Goal: Find specific page/section: Find specific page/section

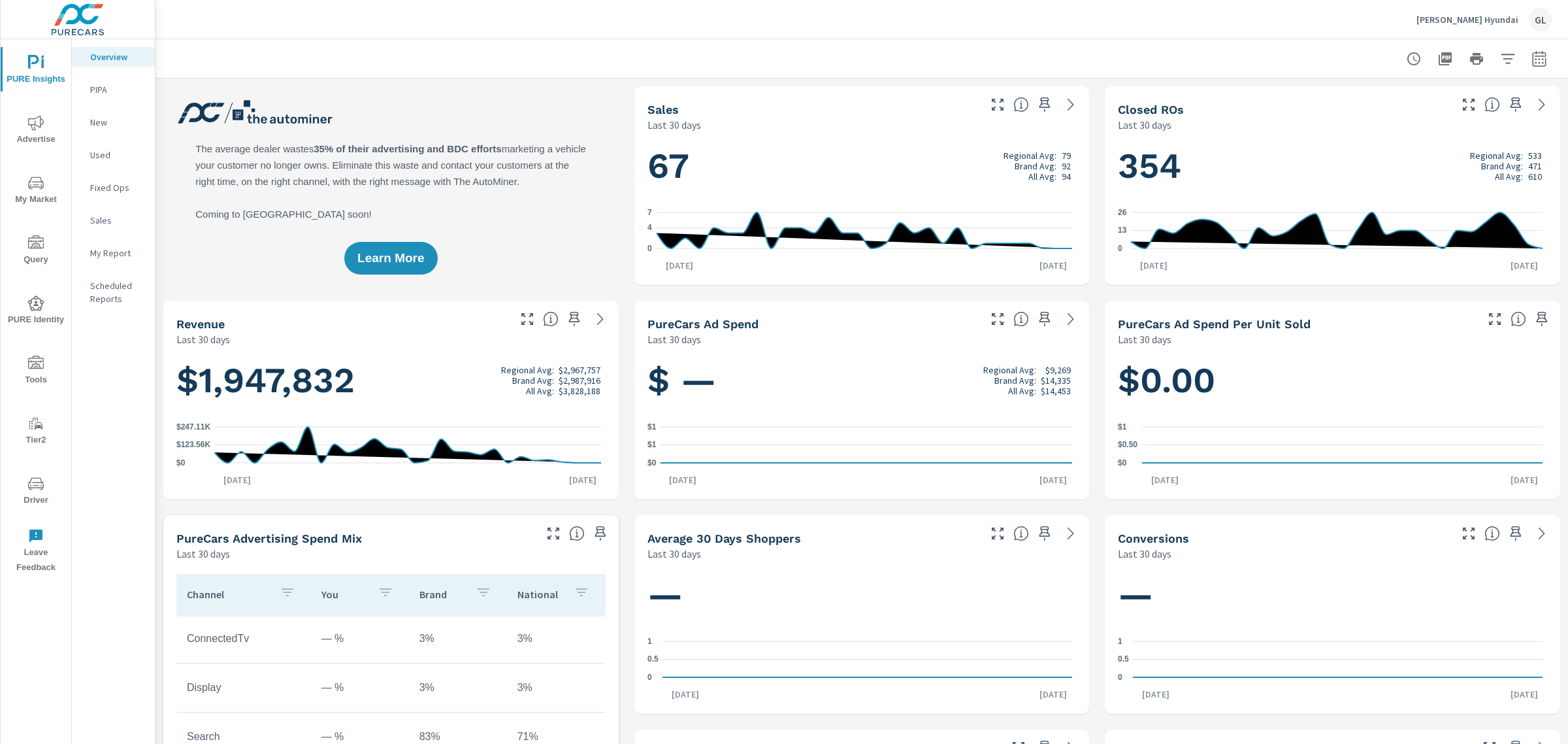
click at [36, 182] on icon "nav menu" at bounding box center [36, 183] width 16 height 16
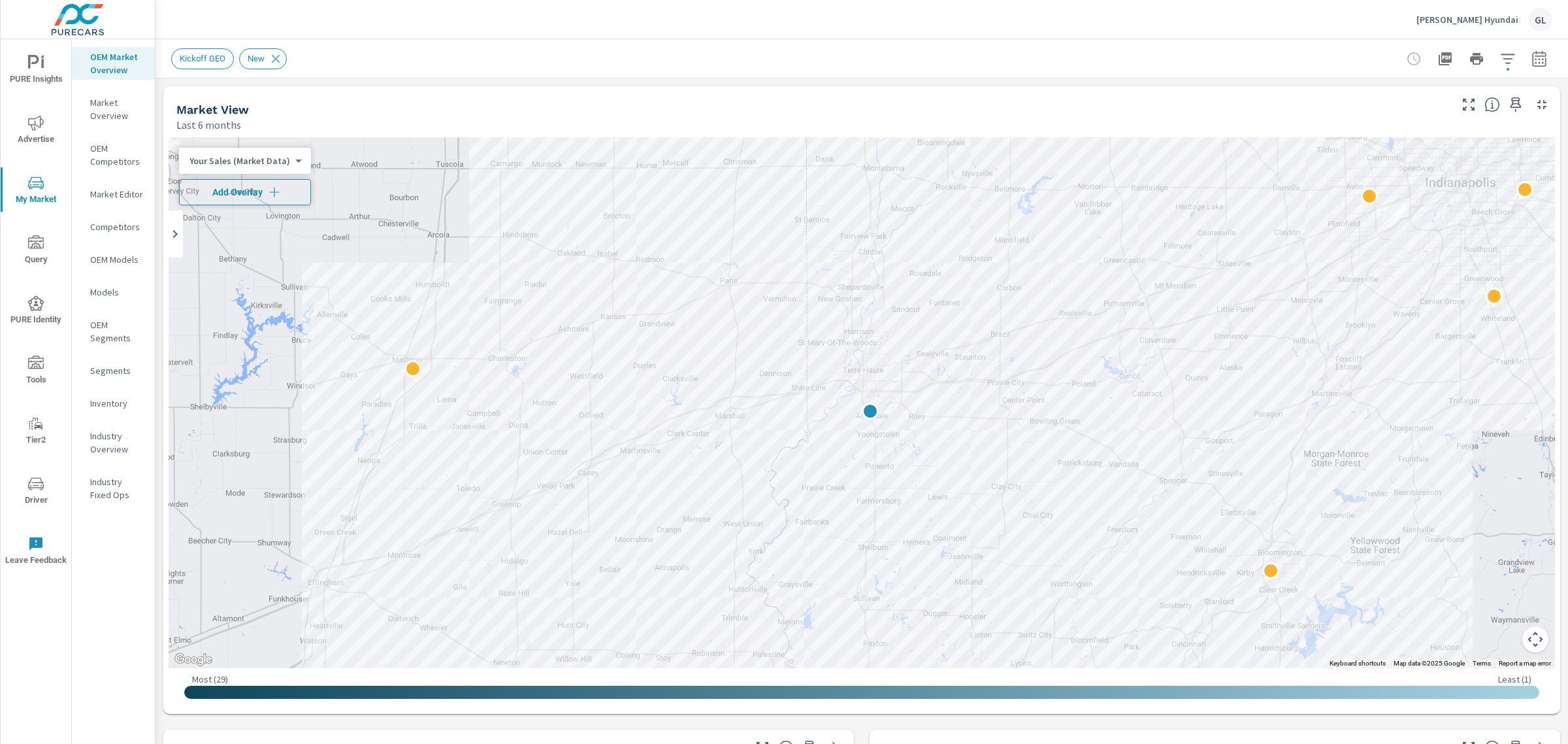
click at [240, 187] on span "Add Overlay" at bounding box center [245, 192] width 121 height 13
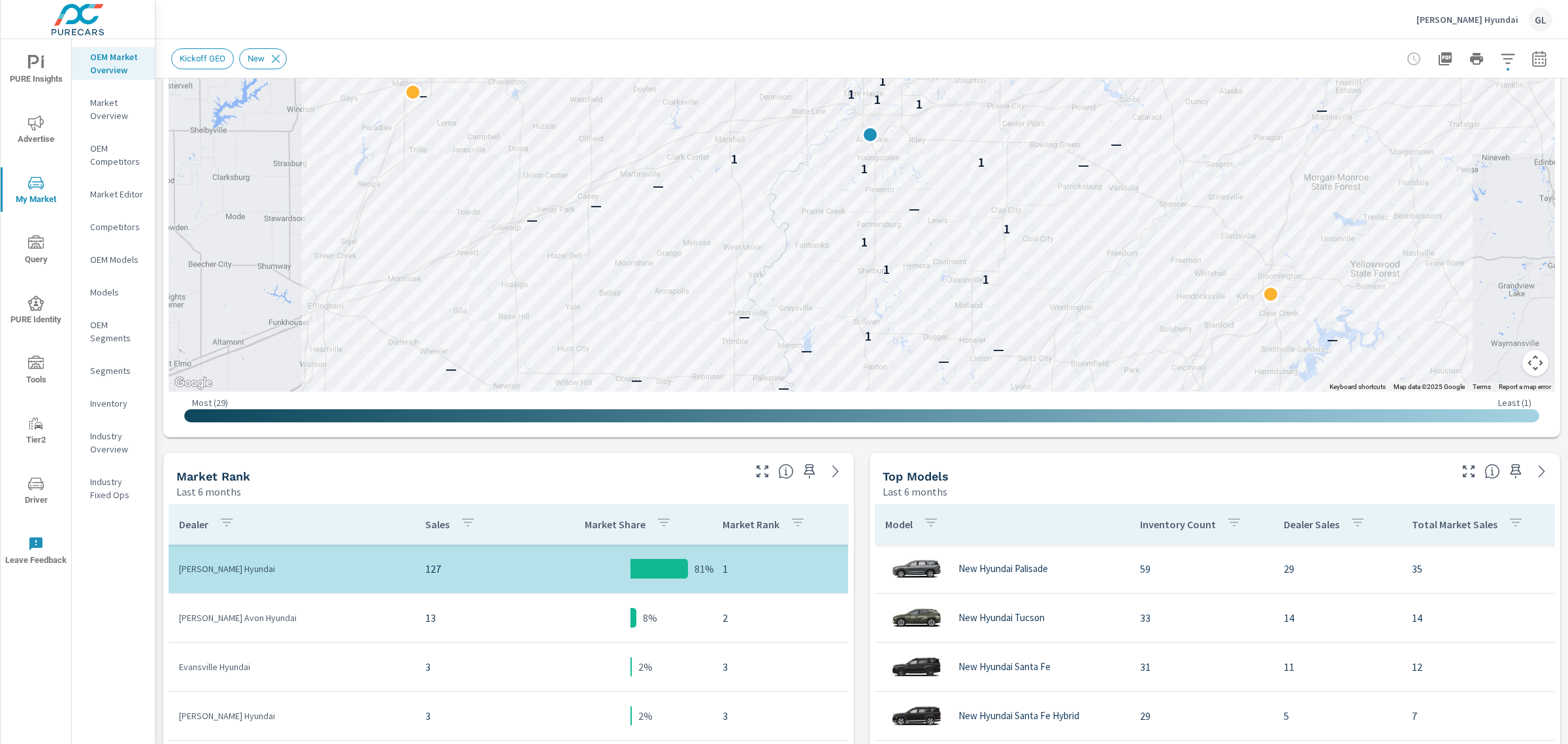
scroll to position [327, 0]
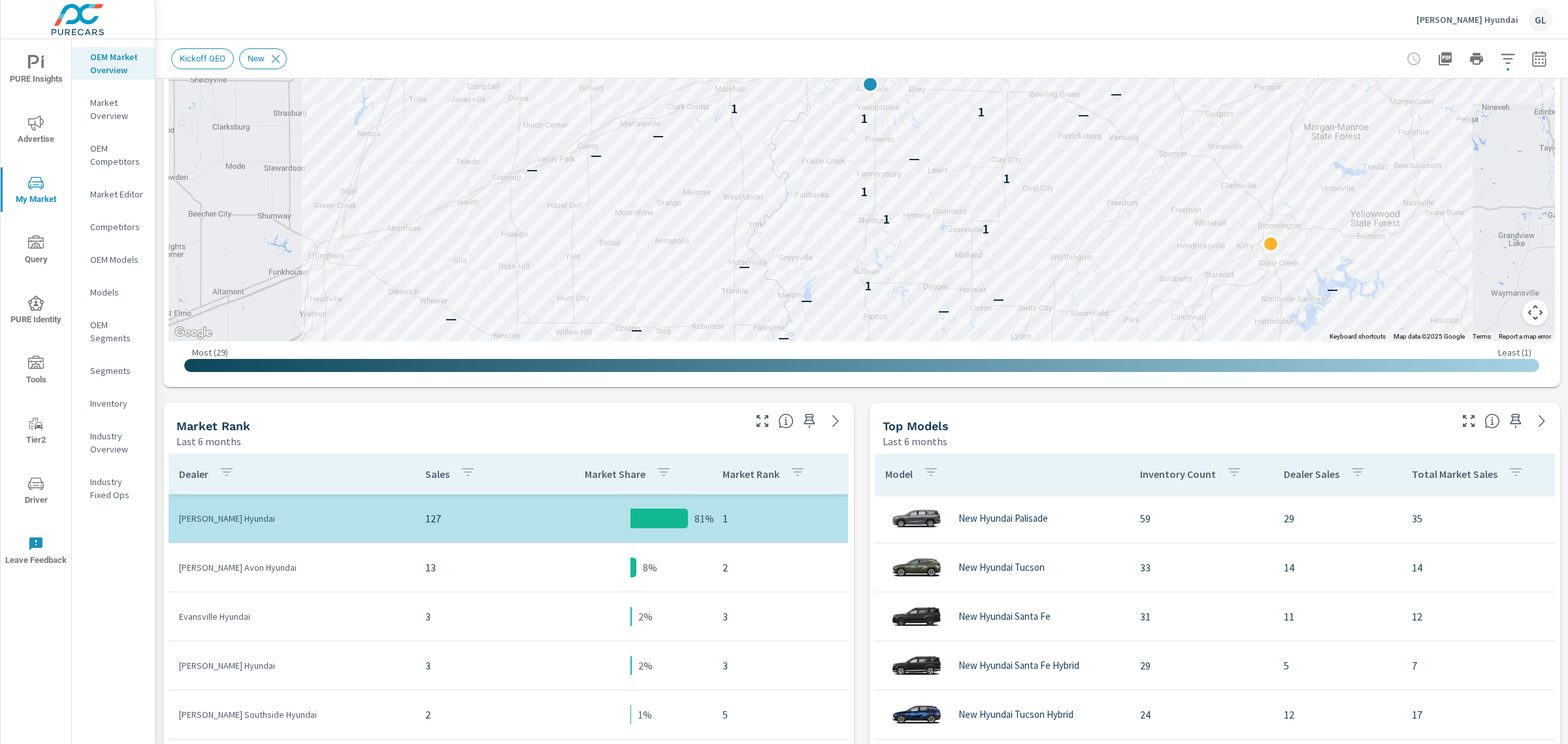
click at [1501, 18] on p "[PERSON_NAME] Hyundai" at bounding box center [1467, 19] width 102 height 12
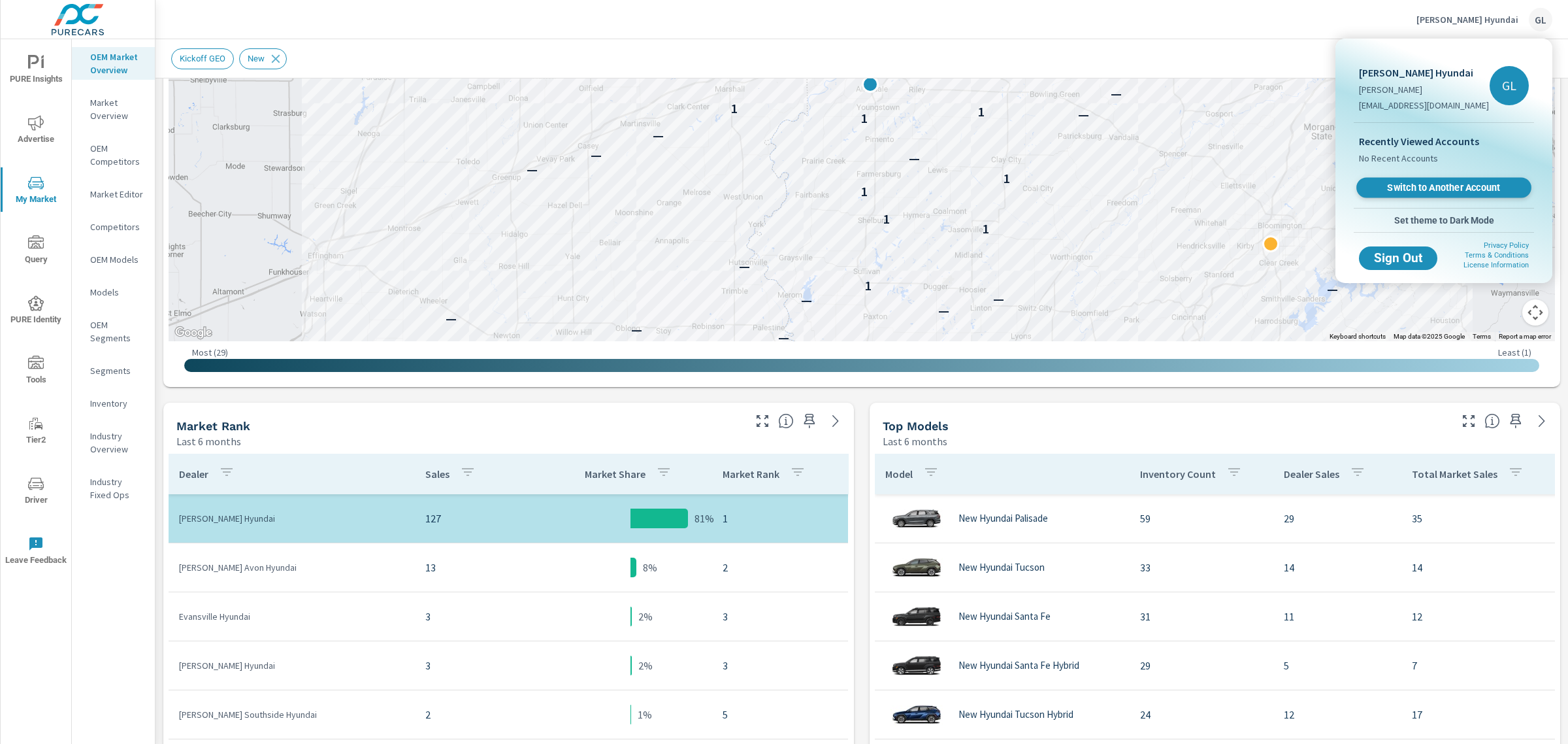
click at [1394, 187] on span "Switch to Another Account" at bounding box center [1443, 187] width 160 height 12
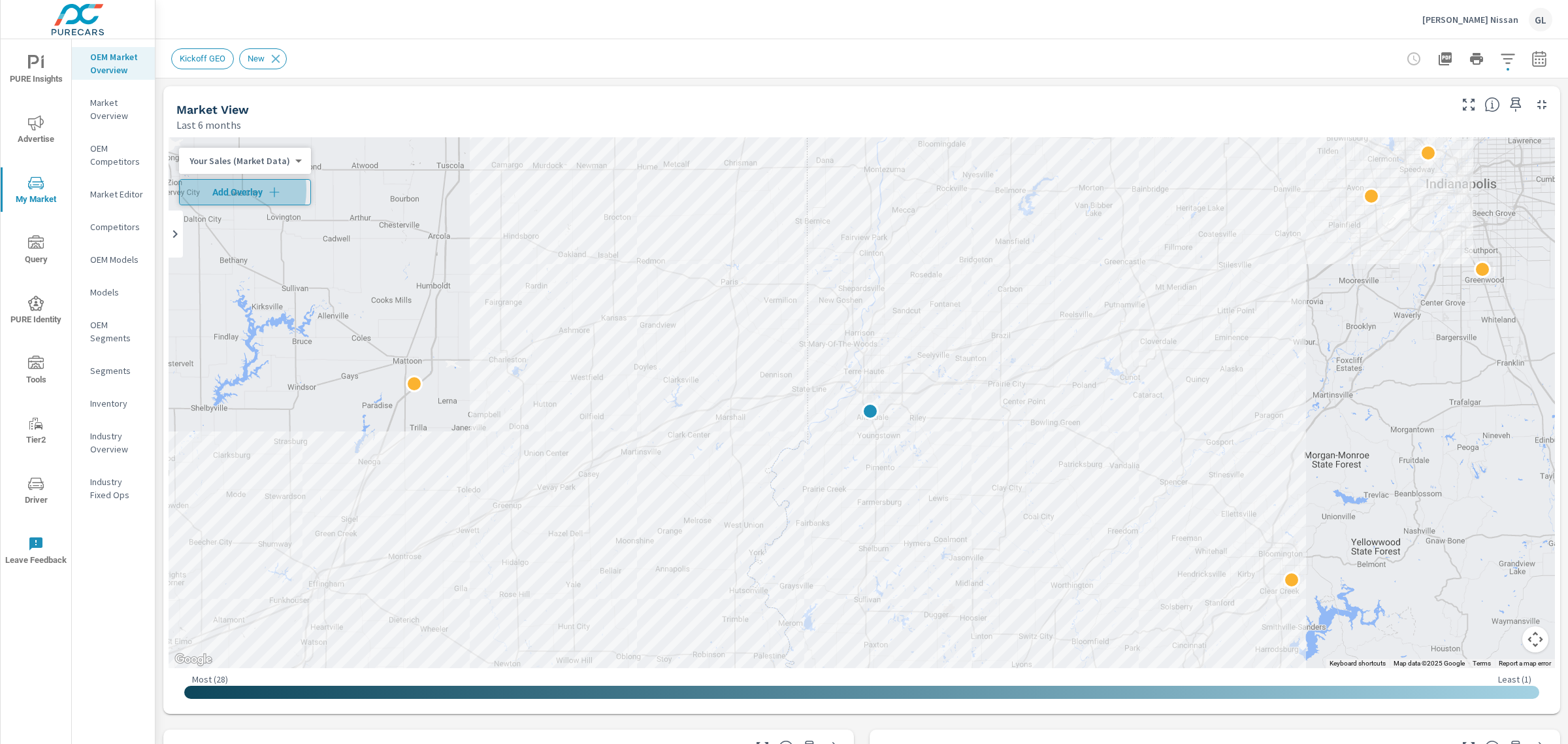
click at [220, 190] on span "Add Overlay" at bounding box center [245, 192] width 121 height 13
